Goal: Find specific page/section: Find specific page/section

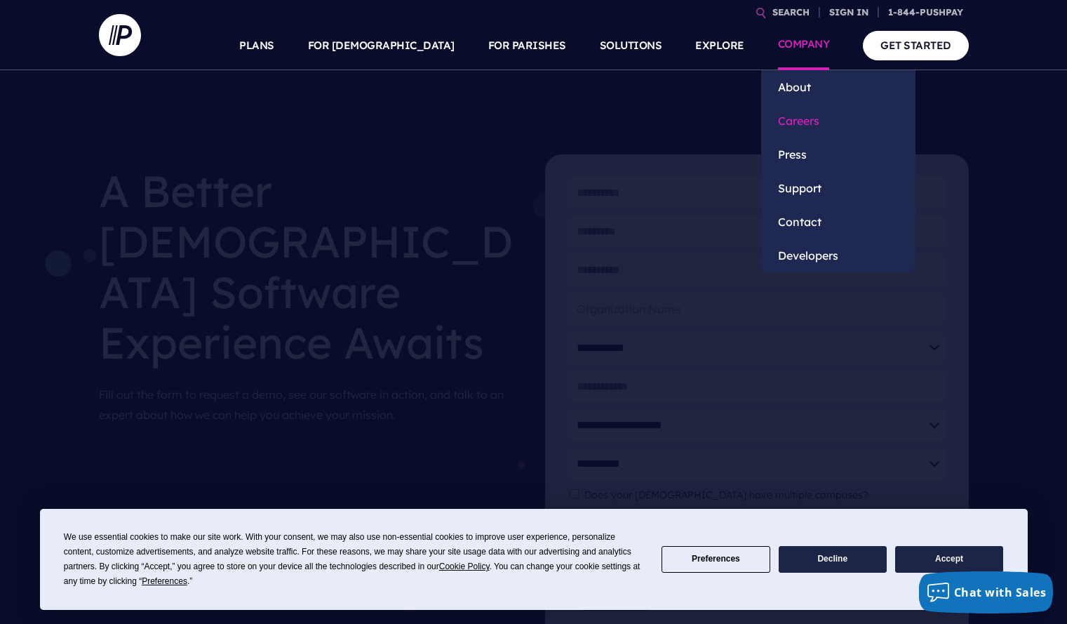
click at [791, 112] on link "Careers" at bounding box center [838, 121] width 154 height 34
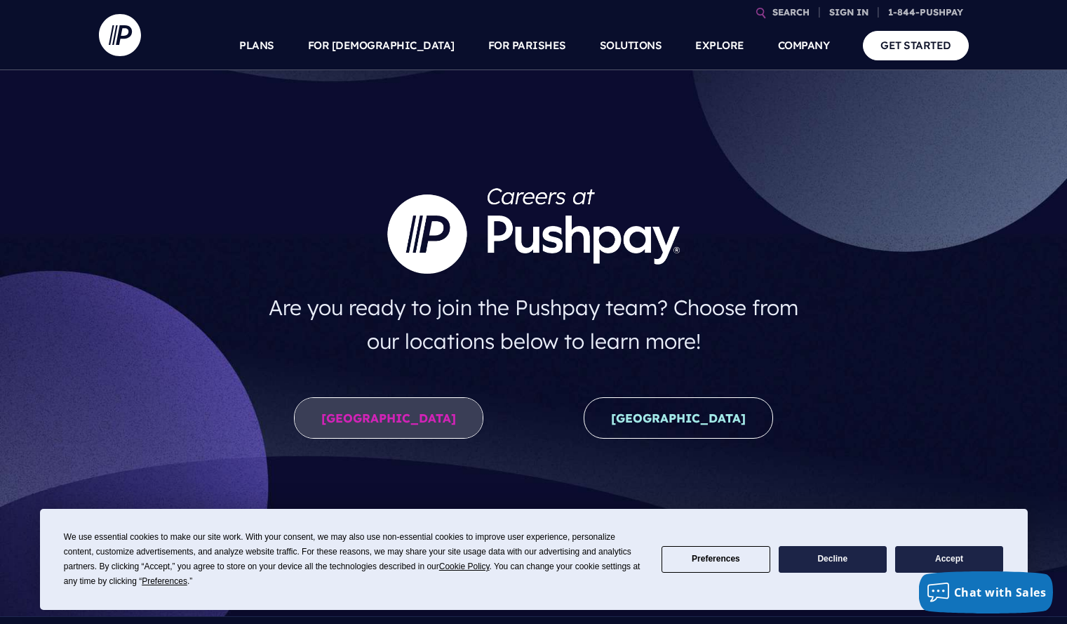
click at [437, 424] on link "[GEOGRAPHIC_DATA]" at bounding box center [388, 417] width 189 height 41
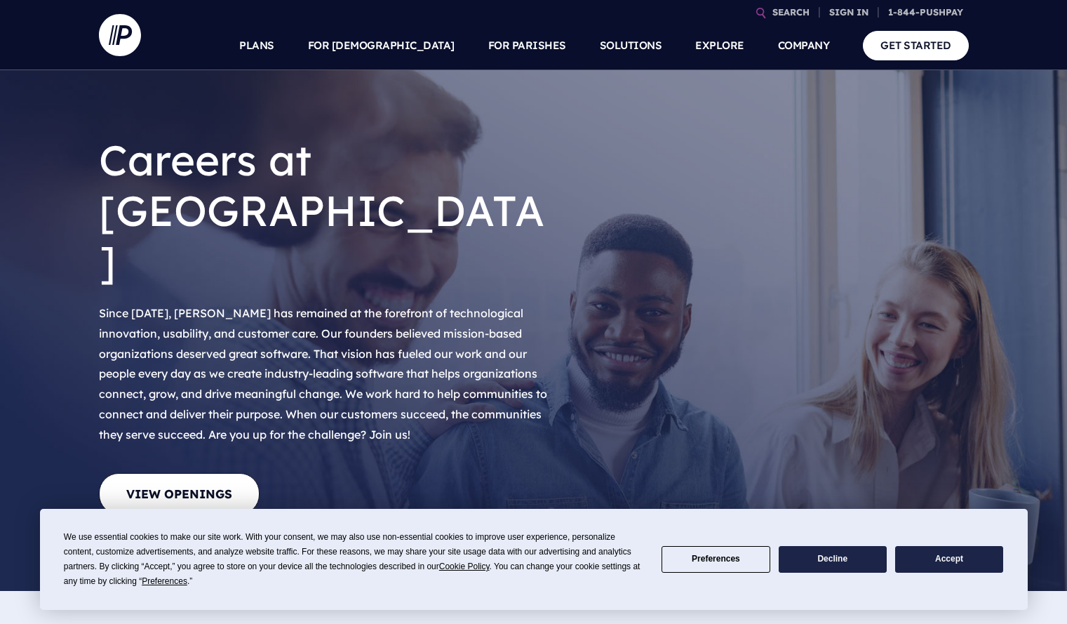
scroll to position [51, 0]
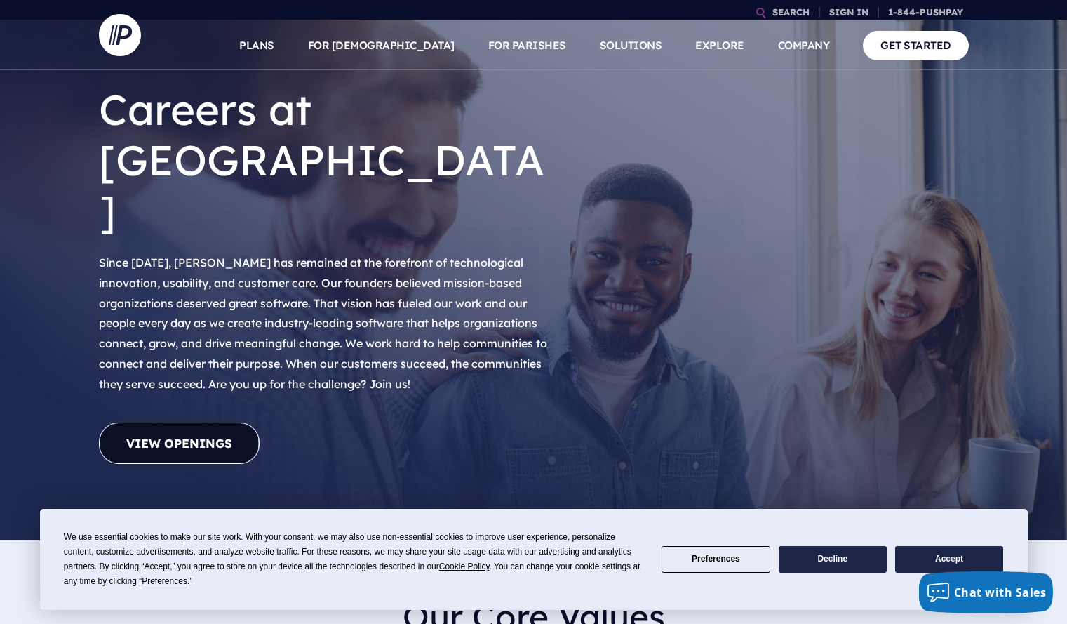
click at [222, 422] on link "View Openings" at bounding box center [179, 442] width 161 height 41
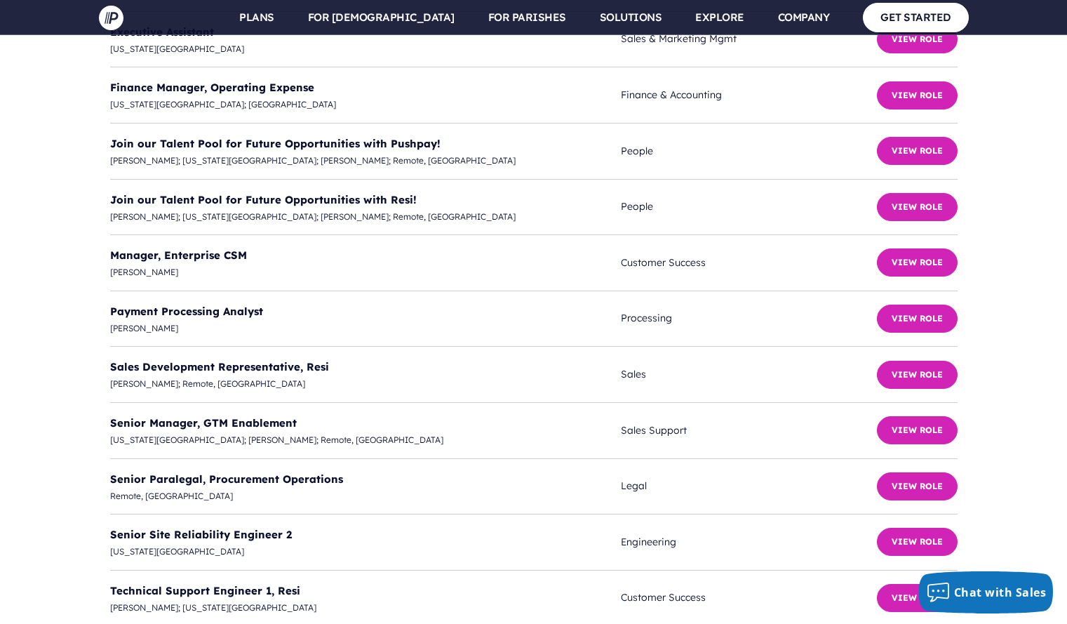
scroll to position [3932, 0]
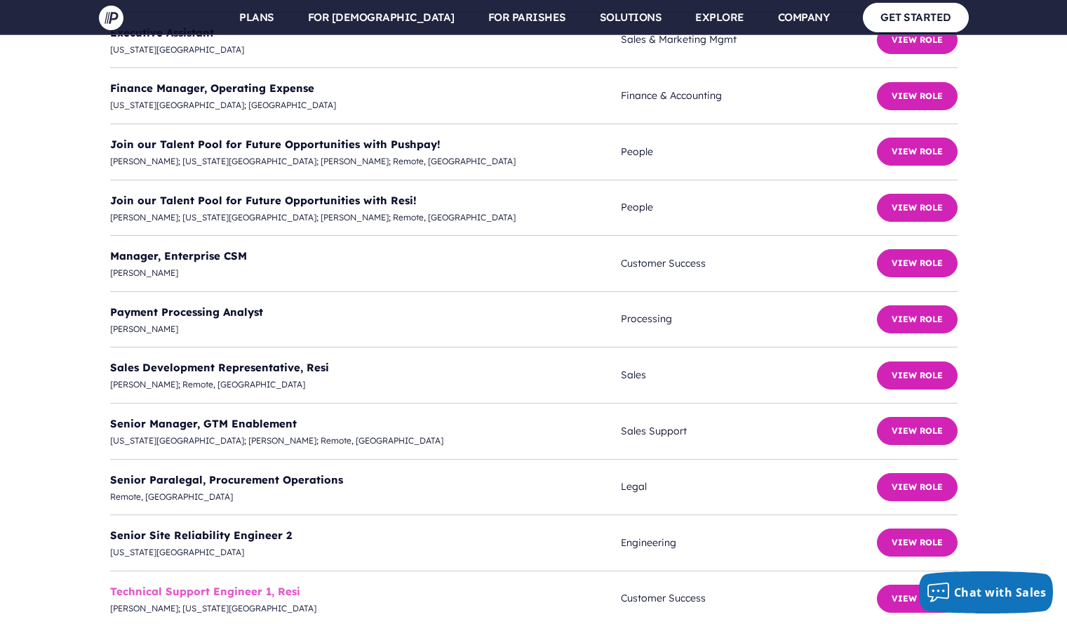
click at [265, 584] on link "Technical Support Engineer 1, Resi" at bounding box center [205, 590] width 190 height 13
